Goal: Information Seeking & Learning: Learn about a topic

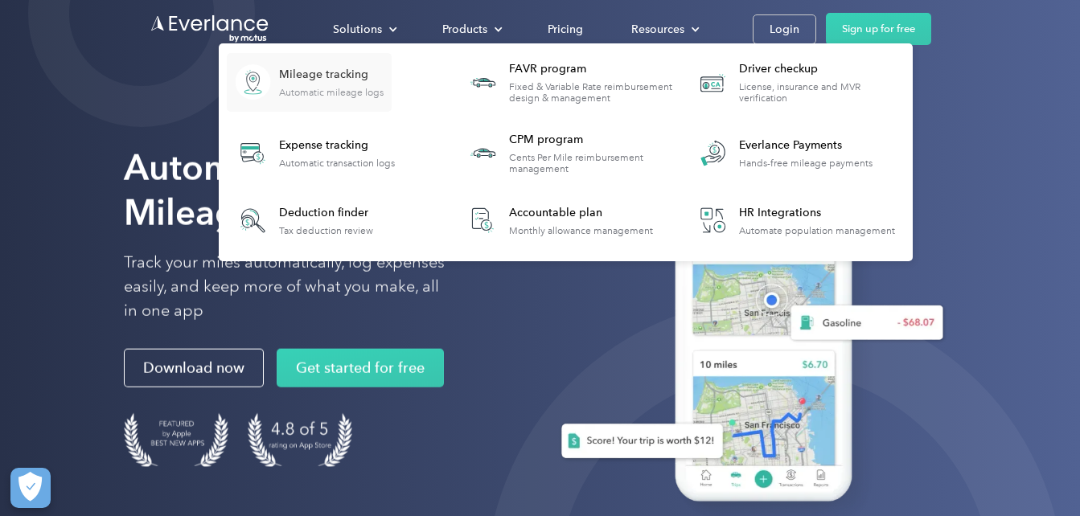
click at [333, 67] on div "Mileage tracking" at bounding box center [331, 75] width 104 height 16
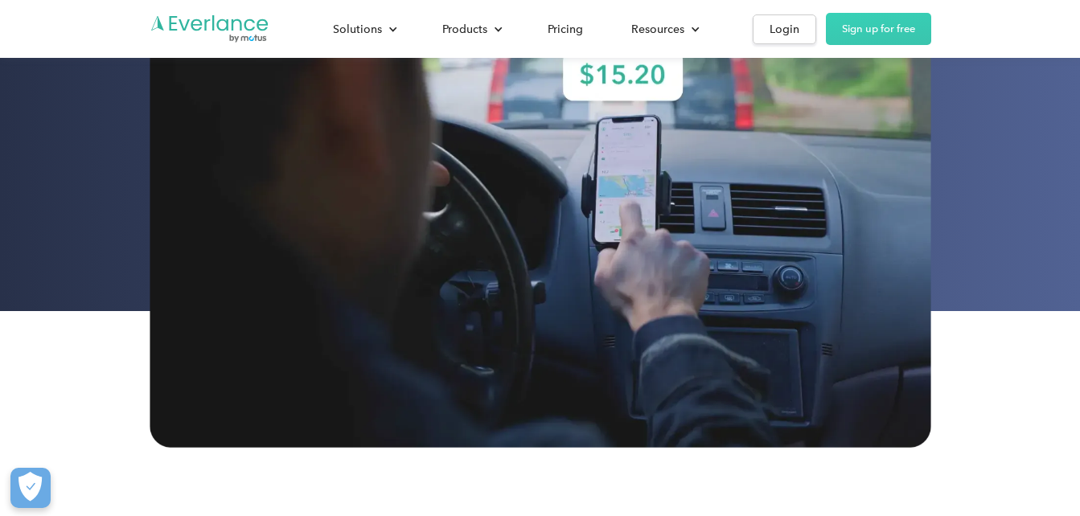
scroll to position [408, 0]
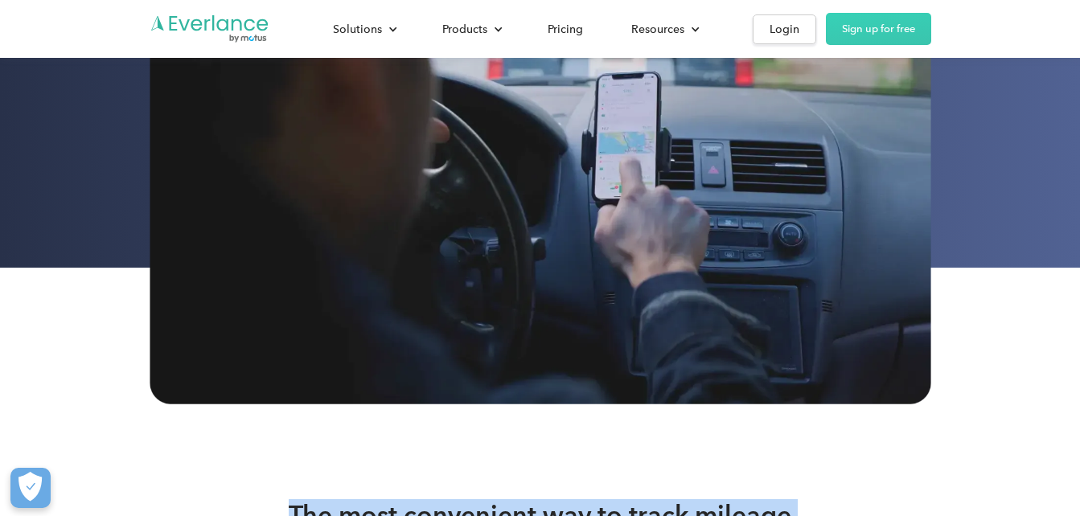
drag, startPoint x: 1079, startPoint y: 499, endPoint x: 1010, endPoint y: 466, distance: 75.9
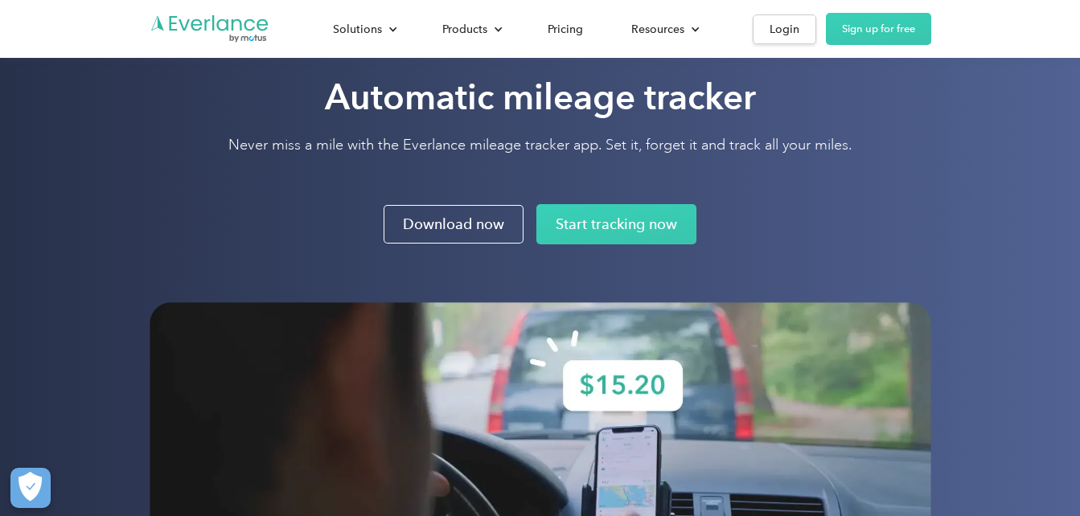
scroll to position [0, 0]
